Goal: Task Accomplishment & Management: Use online tool/utility

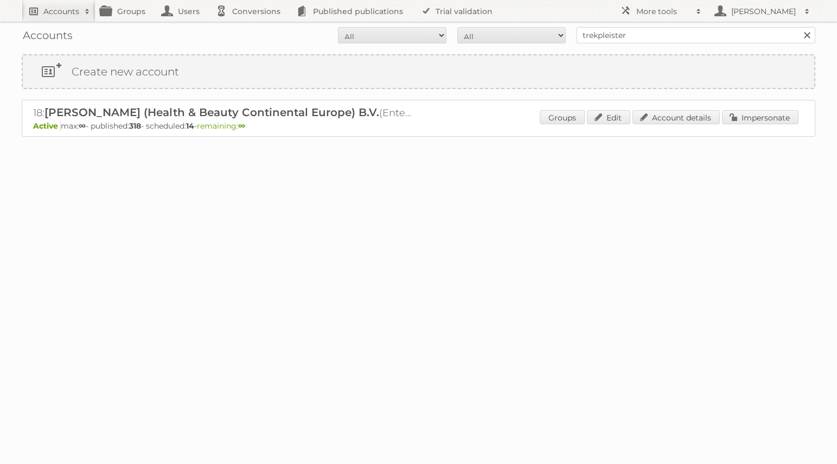
click at [86, 17] on link "Accounts" at bounding box center [59, 11] width 74 height 22
type input"] "[PERSON_NAME]"
click at [258, 34] on input "Search" at bounding box center [258, 36] width 16 height 16
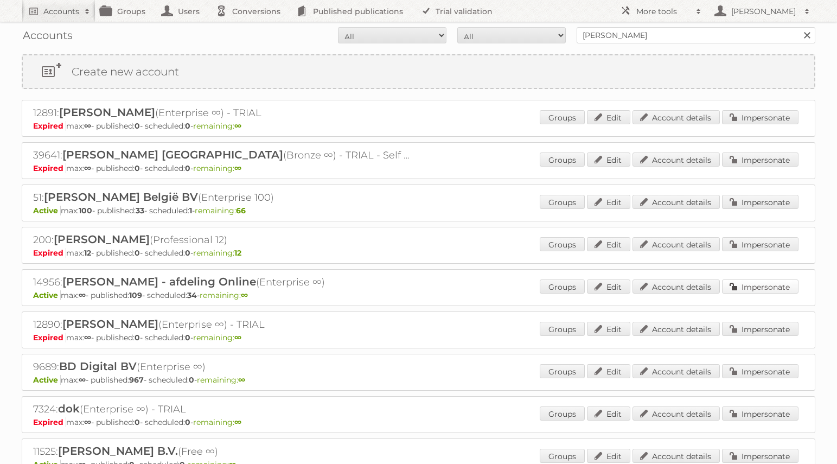
click at [762, 287] on link "Impersonate" at bounding box center [760, 286] width 76 height 14
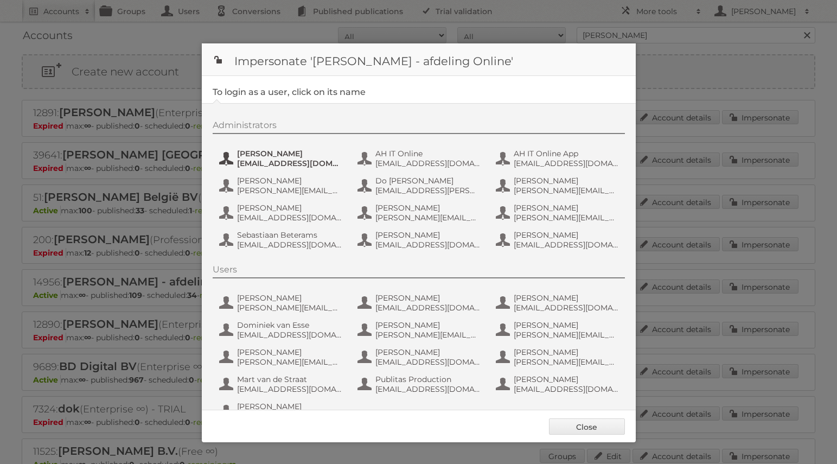
click at [289, 164] on span "[EMAIL_ADDRESS][DOMAIN_NAME]" at bounding box center [289, 163] width 105 height 10
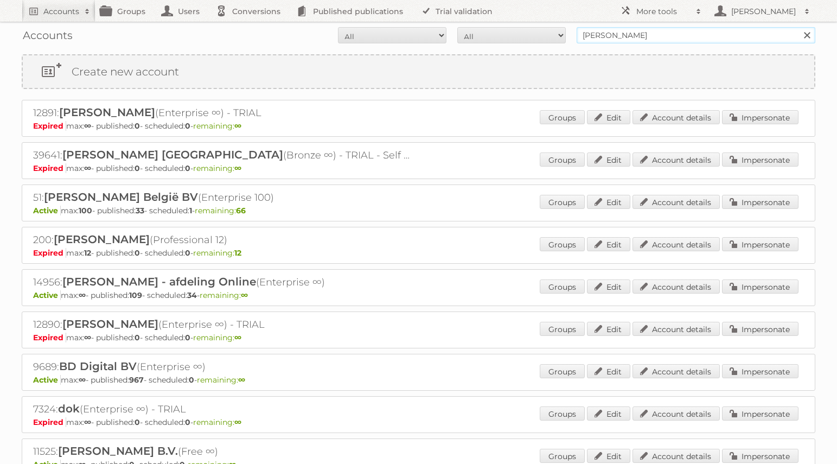
click at [671, 37] on input "[PERSON_NAME]" at bounding box center [696, 35] width 239 height 16
type input "intertoys"
click at [798, 27] on input "Search" at bounding box center [806, 35] width 16 height 16
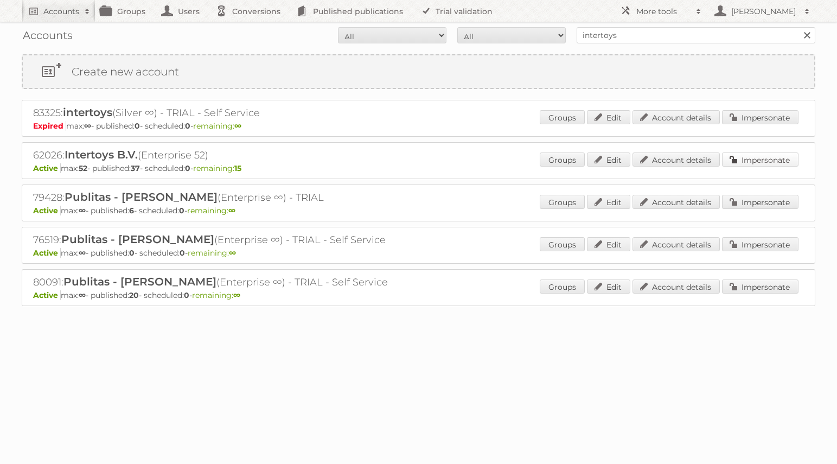
click at [765, 158] on link "Impersonate" at bounding box center [760, 159] width 76 height 14
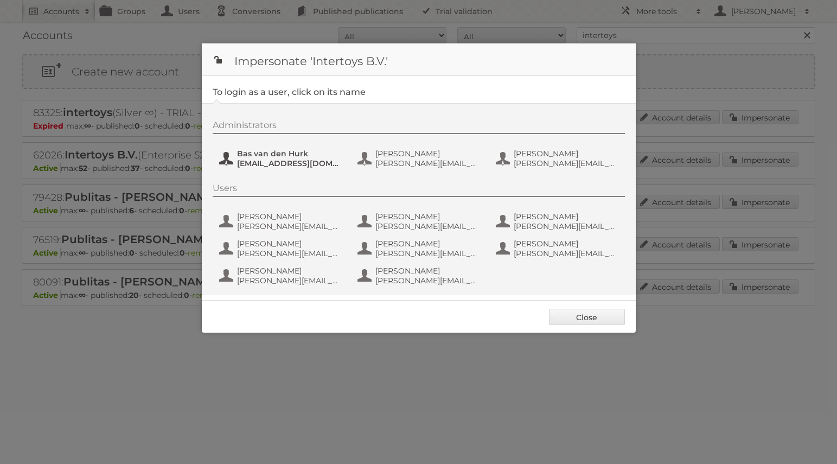
click at [264, 156] on span "Bas van den Hurk" at bounding box center [289, 154] width 105 height 10
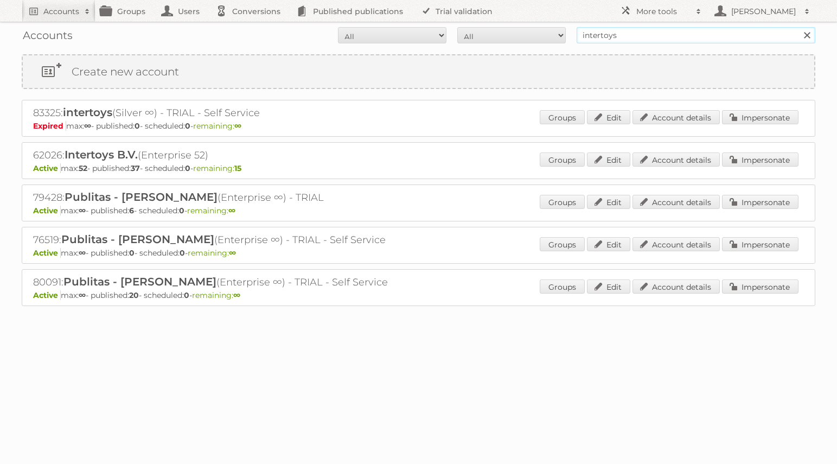
click at [606, 35] on input "intertoys" at bounding box center [696, 35] width 239 height 16
type input "trekpleister"
